Goal: Use online tool/utility: Utilize a website feature to perform a specific function

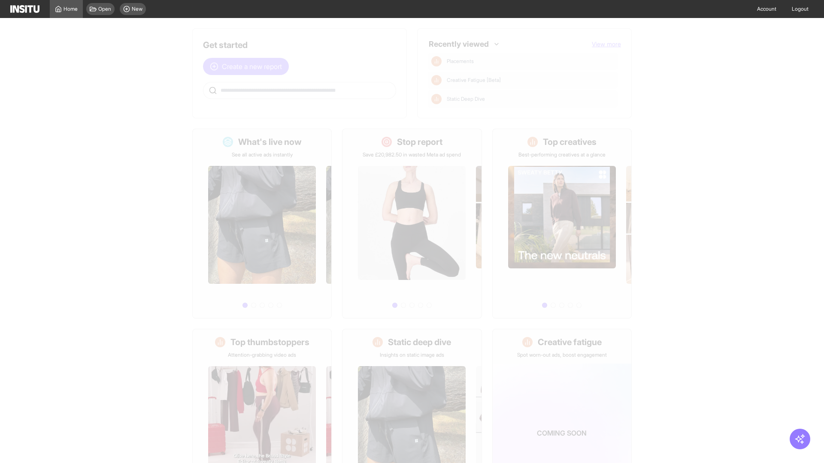
click at [248, 66] on span "Create a new report" at bounding box center [252, 66] width 60 height 10
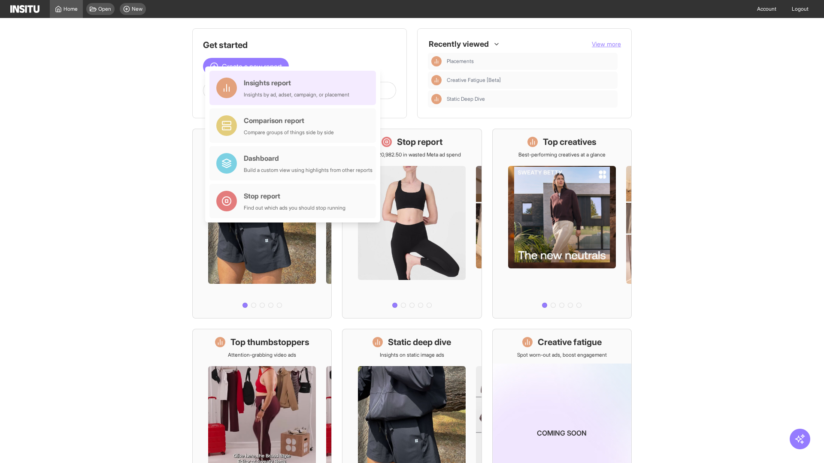
click at [295, 88] on div "Insights report Insights by ad, adset, campaign, or placement" at bounding box center [297, 88] width 106 height 21
